Goal: Check status: Check status

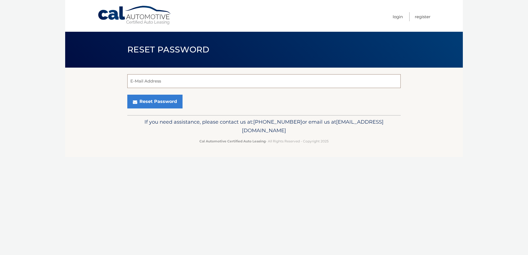
click at [137, 80] on input "E-Mail Address" at bounding box center [263, 81] width 273 height 14
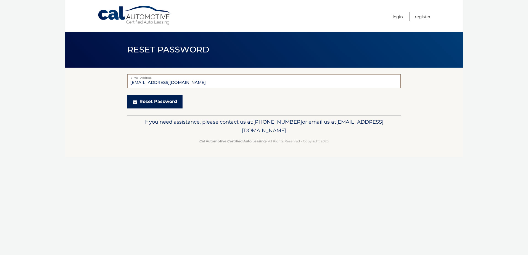
type input "[EMAIL_ADDRESS][DOMAIN_NAME]"
click at [143, 101] on button "Reset Password" at bounding box center [154, 102] width 55 height 14
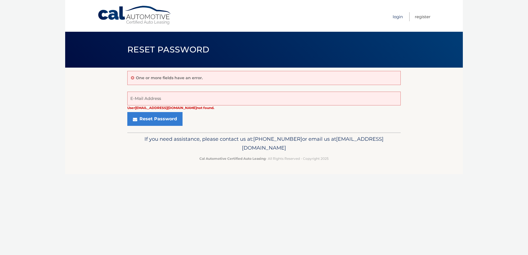
click at [398, 19] on link "Login" at bounding box center [397, 16] width 10 height 9
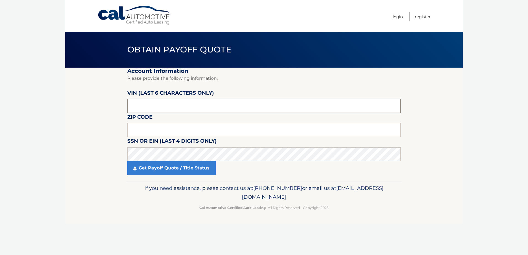
click at [162, 106] on input "text" at bounding box center [263, 106] width 273 height 14
drag, startPoint x: 109, startPoint y: 111, endPoint x: 102, endPoint y: 112, distance: 7.2
click at [102, 112] on section "Account Information Please provide the following information. [PERSON_NAME] (la…" at bounding box center [263, 125] width 397 height 114
paste input "3C4NJD"
drag, startPoint x: 143, startPoint y: 109, endPoint x: 105, endPoint y: 108, distance: 38.1
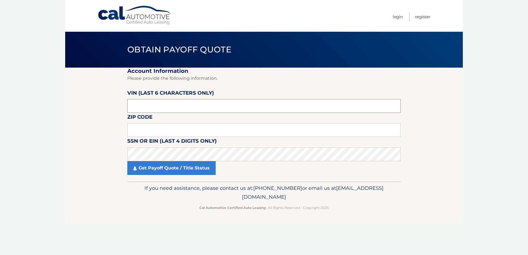
click at [108, 108] on section "Account Information Please provide the following information. VIN (last 6 chara…" at bounding box center [263, 125] width 397 height 114
type input "3C4NJD"
type input "221964"
click at [137, 128] on input "text" at bounding box center [263, 130] width 273 height 14
click at [153, 131] on input "text" at bounding box center [263, 130] width 273 height 14
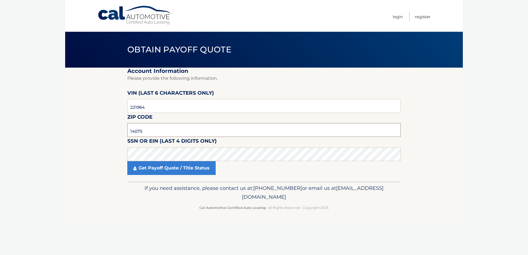
type input "14075"
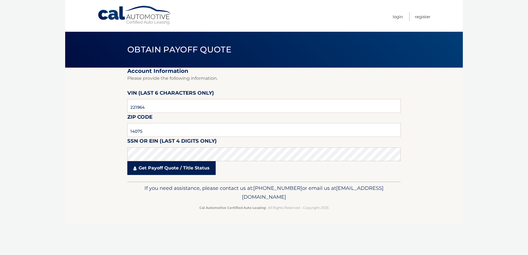
click at [151, 170] on link "Get Payoff Quote / Title Status" at bounding box center [171, 168] width 88 height 14
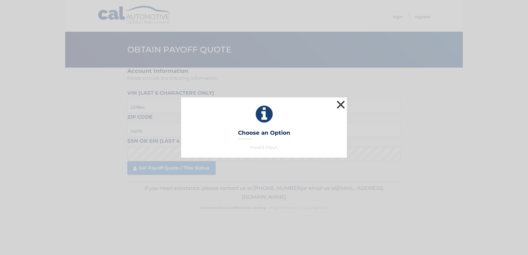
click at [341, 104] on button "×" at bounding box center [340, 104] width 11 height 11
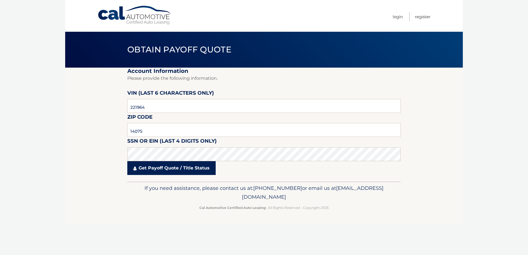
click at [157, 167] on link "Get Payoff Quote / Title Status" at bounding box center [171, 168] width 88 height 14
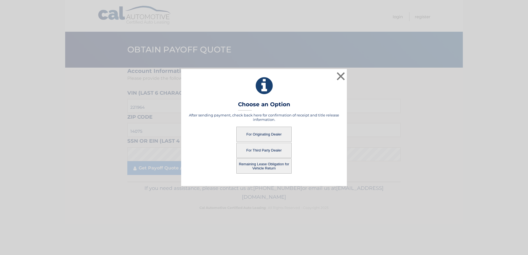
click at [249, 134] on button "For Originating Dealer" at bounding box center [263, 134] width 55 height 15
click at [267, 134] on button "For Originating Dealer" at bounding box center [263, 134] width 55 height 15
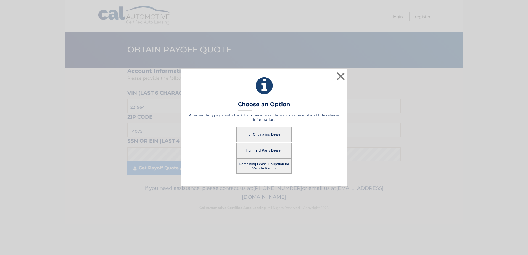
click at [267, 134] on button "For Originating Dealer" at bounding box center [263, 134] width 55 height 15
click at [339, 74] on button "×" at bounding box center [340, 76] width 11 height 11
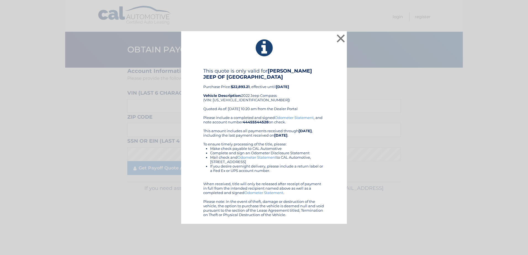
click at [155, 167] on div "× This quote is only valid for [PERSON_NAME] JEEP OF ORCHARD PARK Purchase Pric…" at bounding box center [263, 127] width 523 height 193
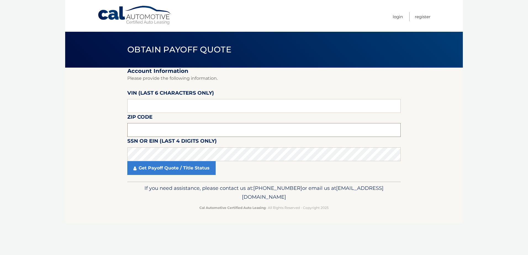
click at [143, 128] on input "text" at bounding box center [263, 130] width 273 height 14
type input "14075"
click at [145, 110] on input "text" at bounding box center [263, 106] width 273 height 14
click at [145, 106] on input "text" at bounding box center [263, 106] width 273 height 14
type input "221964"
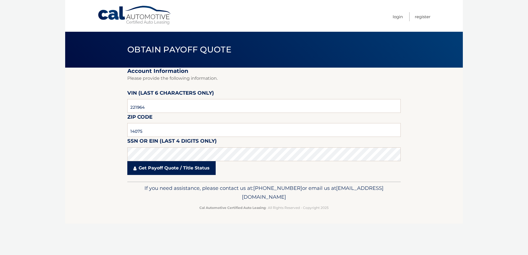
click at [146, 169] on link "Get Payoff Quote / Title Status" at bounding box center [171, 168] width 88 height 14
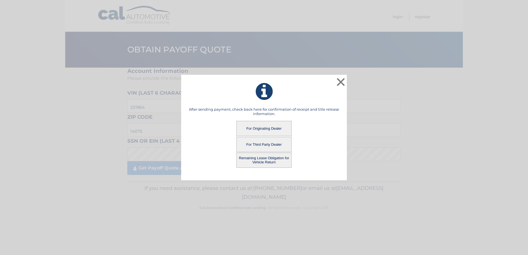
click at [278, 129] on button "For Originating Dealer" at bounding box center [263, 128] width 55 height 15
click at [257, 128] on button "For Originating Dealer" at bounding box center [263, 128] width 55 height 15
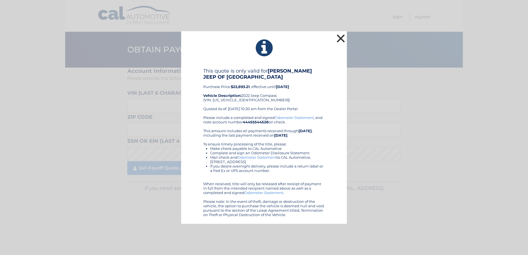
click at [340, 37] on button "×" at bounding box center [340, 38] width 11 height 11
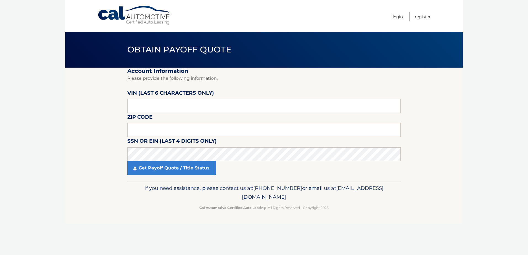
drag, startPoint x: 139, startPoint y: 139, endPoint x: 123, endPoint y: 155, distance: 22.6
click at [123, 155] on section "Account Information Please provide the following information. VIN (last 6 chara…" at bounding box center [263, 125] width 397 height 114
click at [153, 104] on input "text" at bounding box center [263, 106] width 273 height 14
type input "221964"
type input "14075"
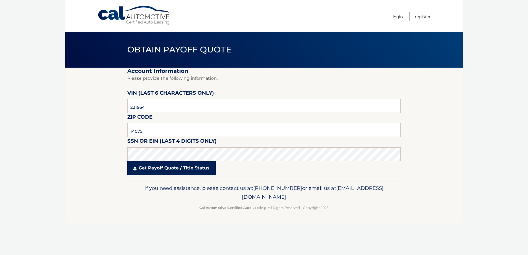
click at [151, 166] on link "Get Payoff Quote / Title Status" at bounding box center [171, 168] width 88 height 14
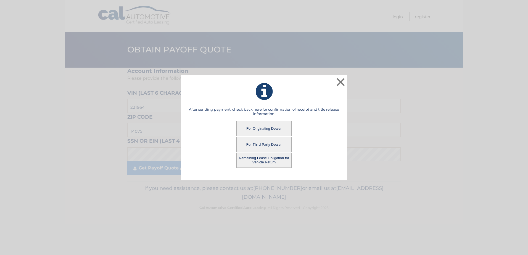
click at [269, 158] on button "Remaining Lease Obligation for Vehicle Return" at bounding box center [263, 160] width 55 height 15
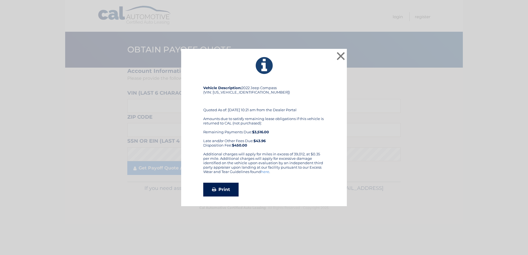
click at [217, 188] on link "Print" at bounding box center [220, 190] width 35 height 14
